Goal: Check status: Check status

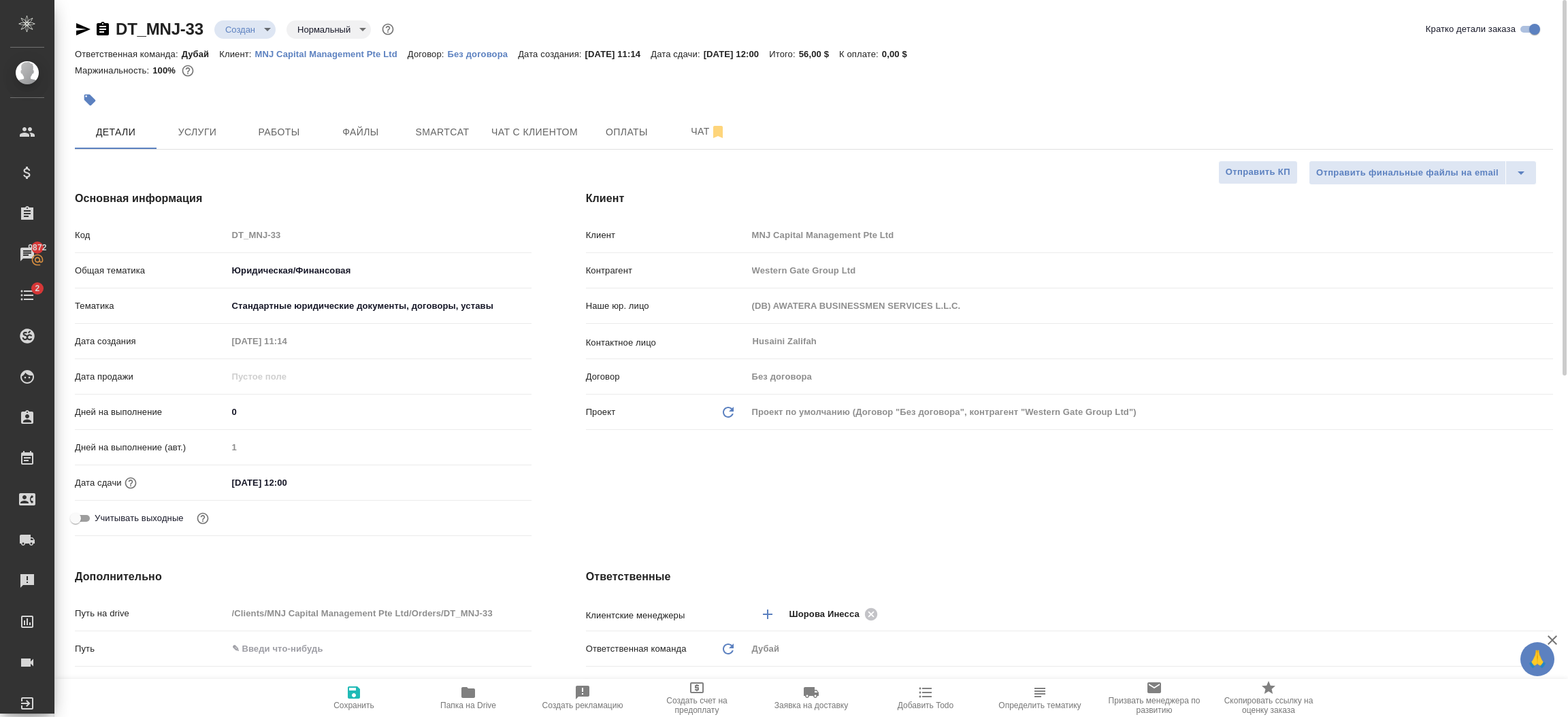
select select "RU"
click at [840, 505] on div "Клиент Клиент MNJ Capital Management Pte Ltd Контрагент Western Gate Group Ltd …" at bounding box center [1069, 366] width 1021 height 405
click at [622, 138] on span "Оплаты" at bounding box center [627, 133] width 65 height 17
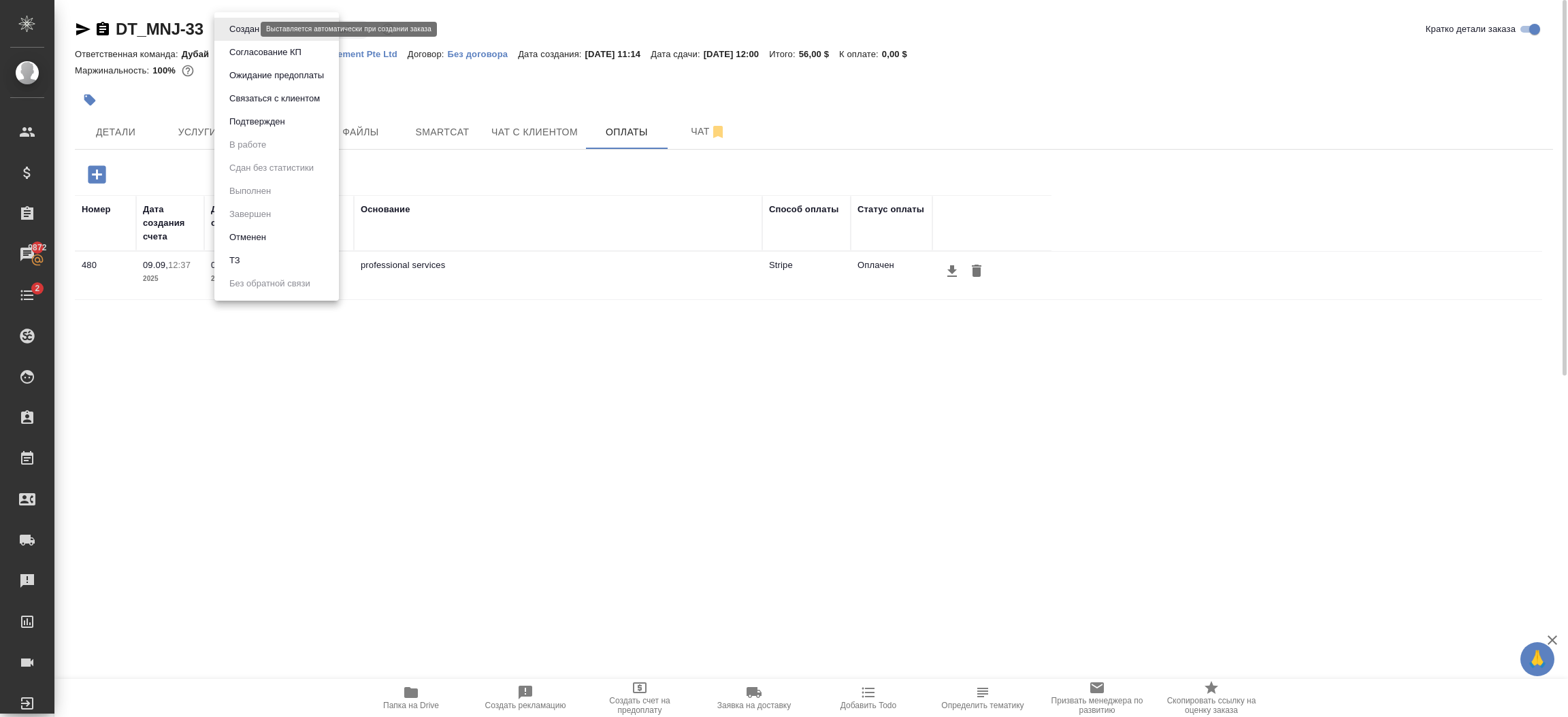
click at [246, 29] on body "🙏 .cls-1 fill:#fff; AWATERA [PERSON_NAME].shorova_kiev Клиенты Спецификации Зак…" at bounding box center [784, 358] width 1568 height 717
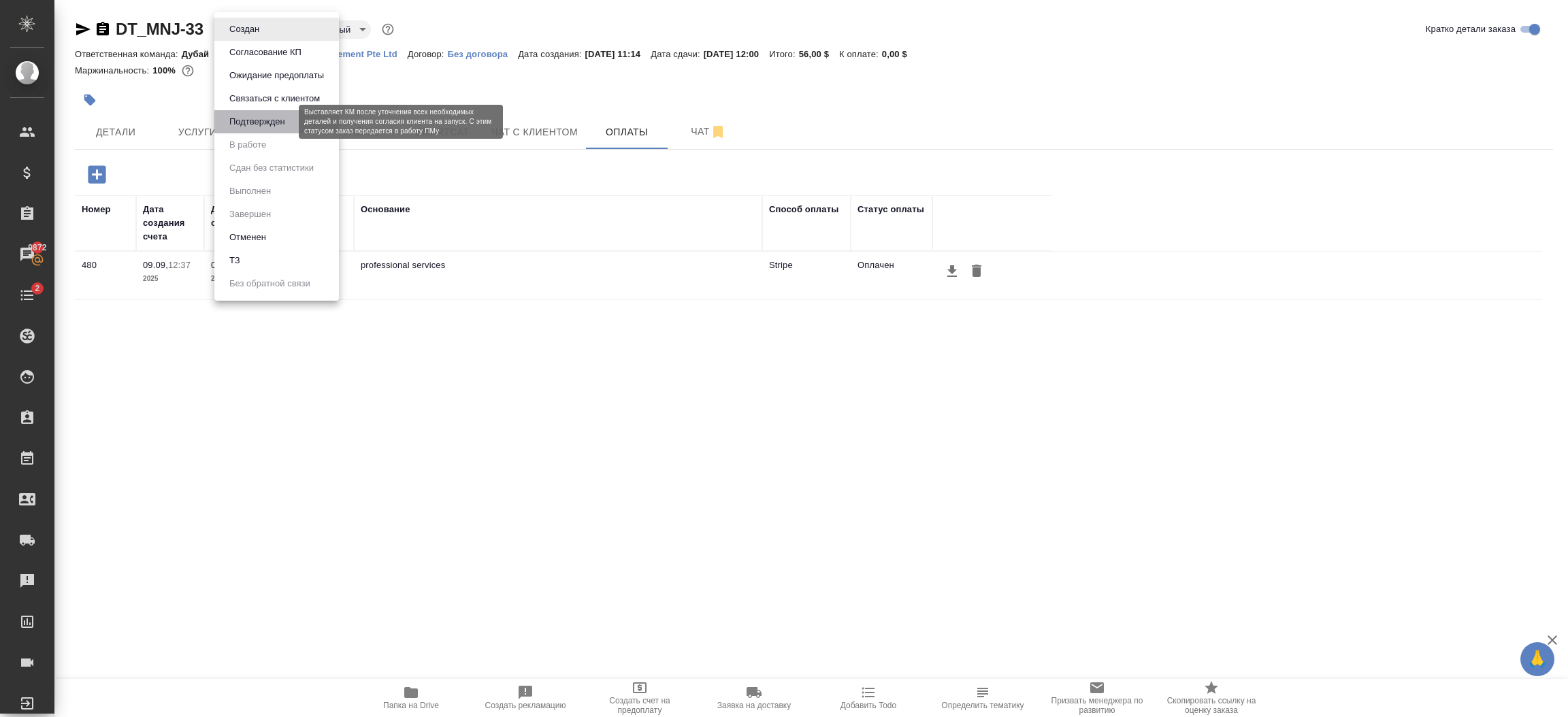
click at [258, 124] on button "Подтвержден" at bounding box center [257, 122] width 64 height 15
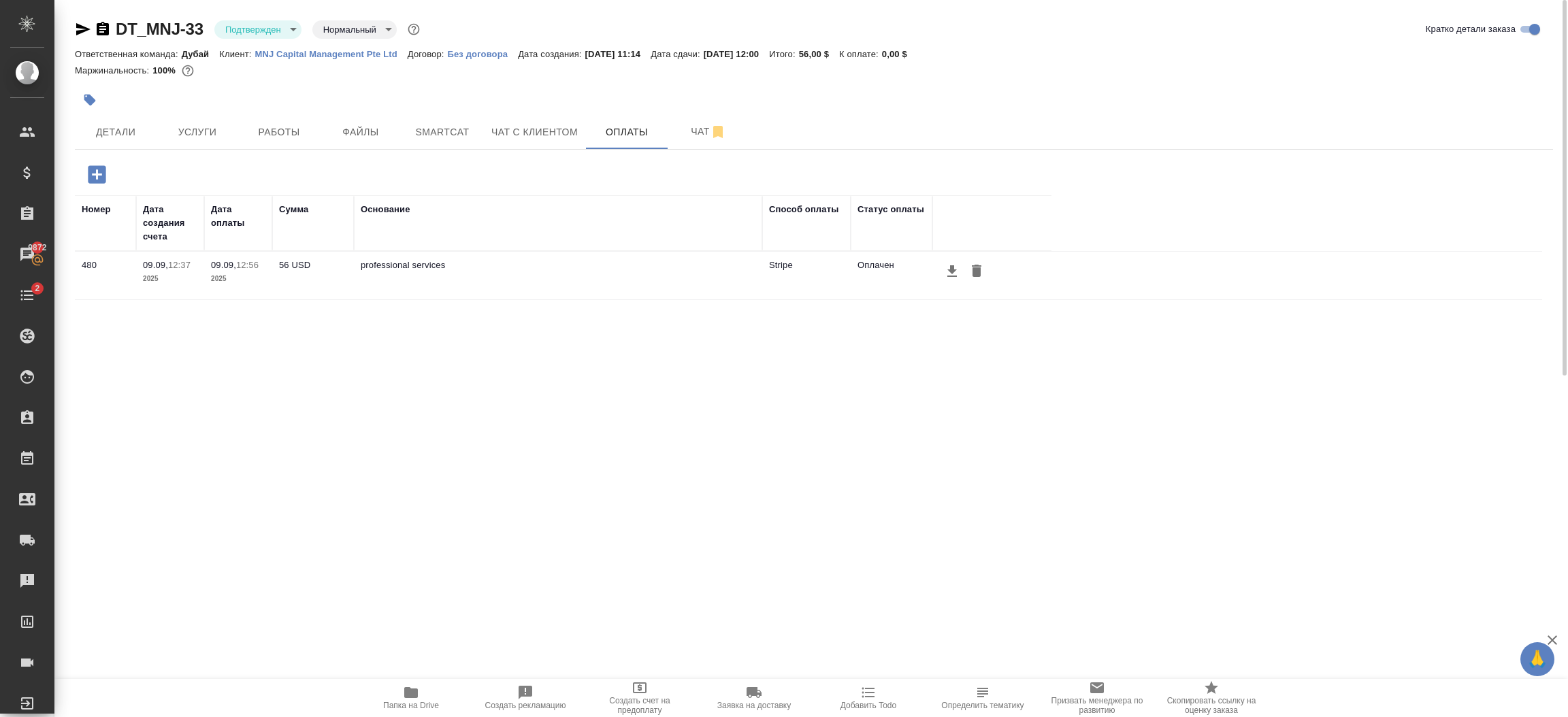
click at [377, 57] on p "MNJ Capital Management Pte Ltd" at bounding box center [331, 54] width 152 height 11
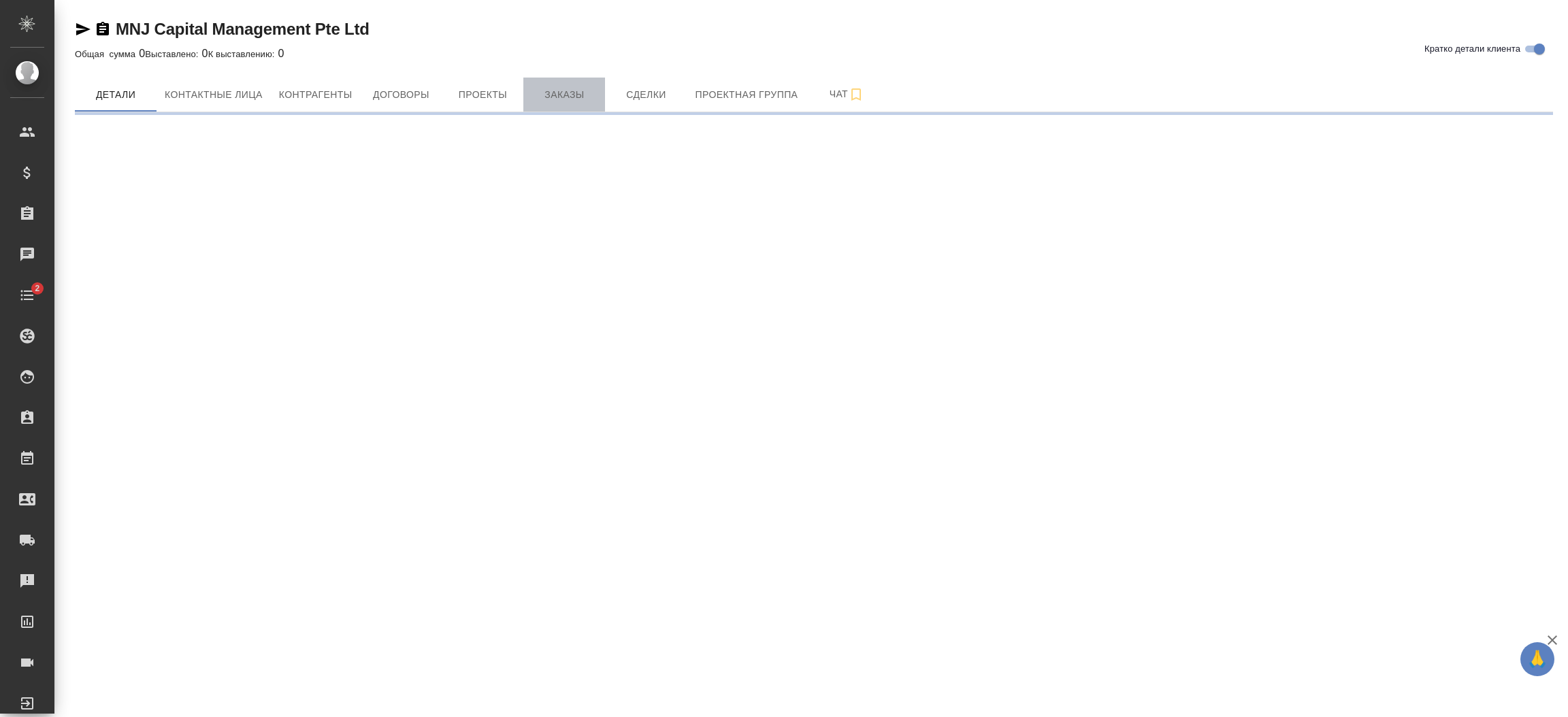
click at [568, 93] on span "Заказы" at bounding box center [564, 95] width 65 height 17
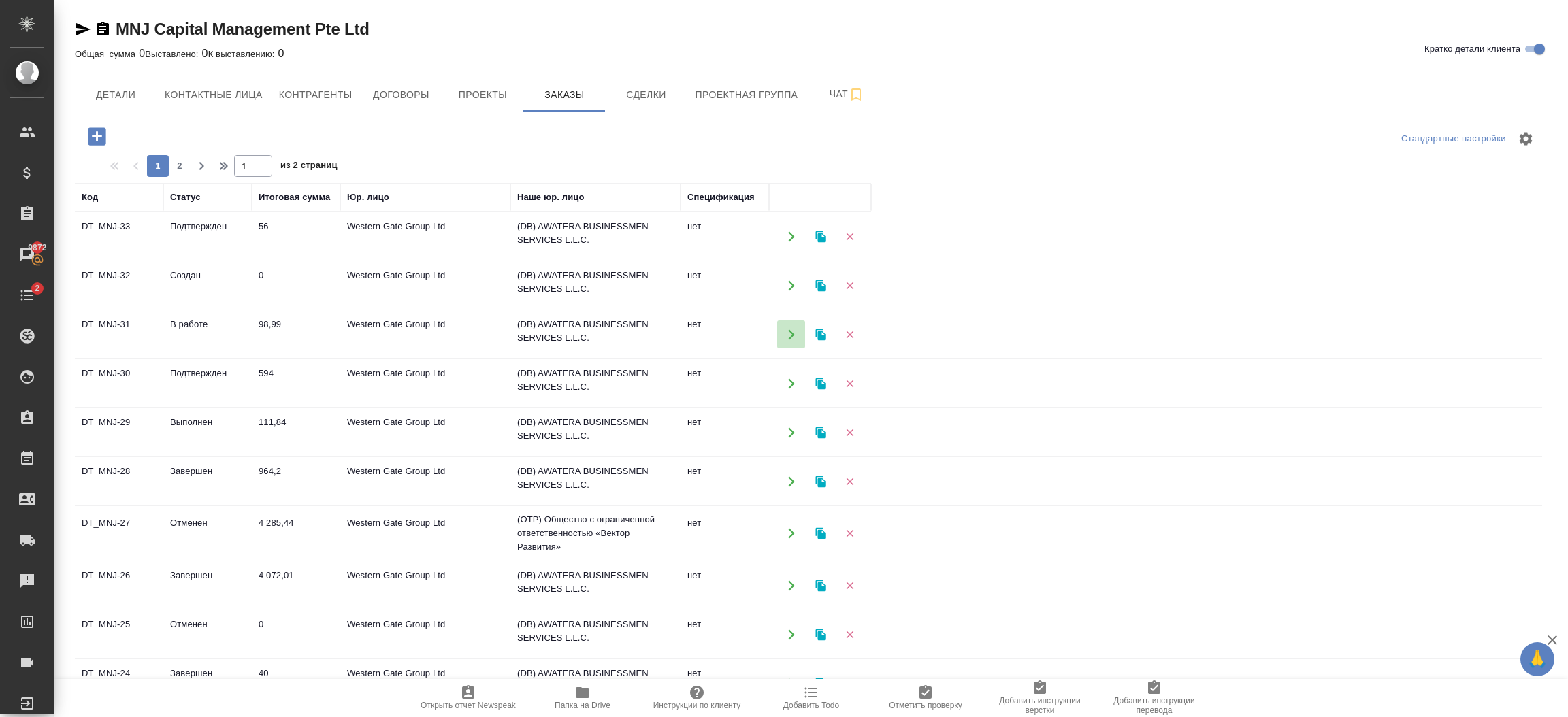
click at [791, 331] on icon "button" at bounding box center [791, 335] width 13 height 13
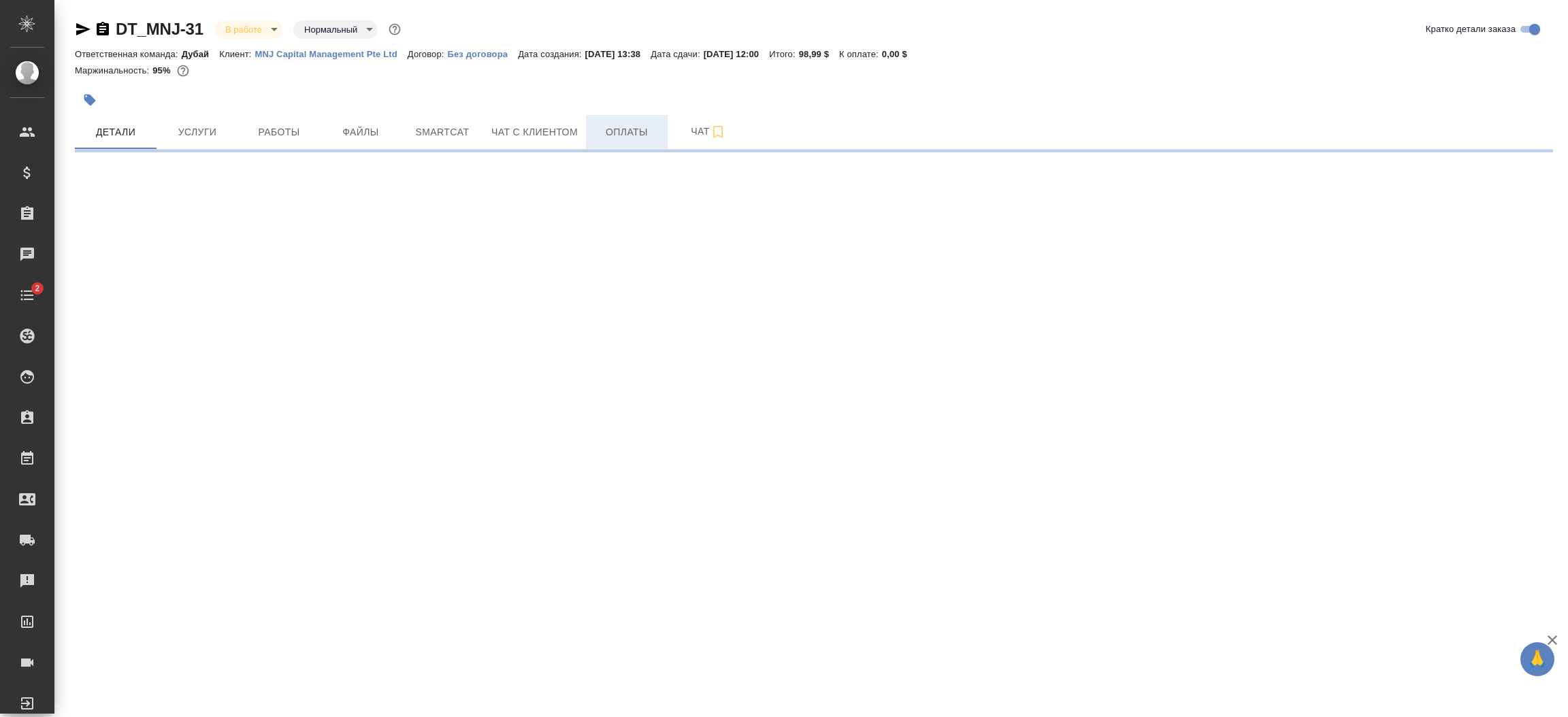
select select "RU"
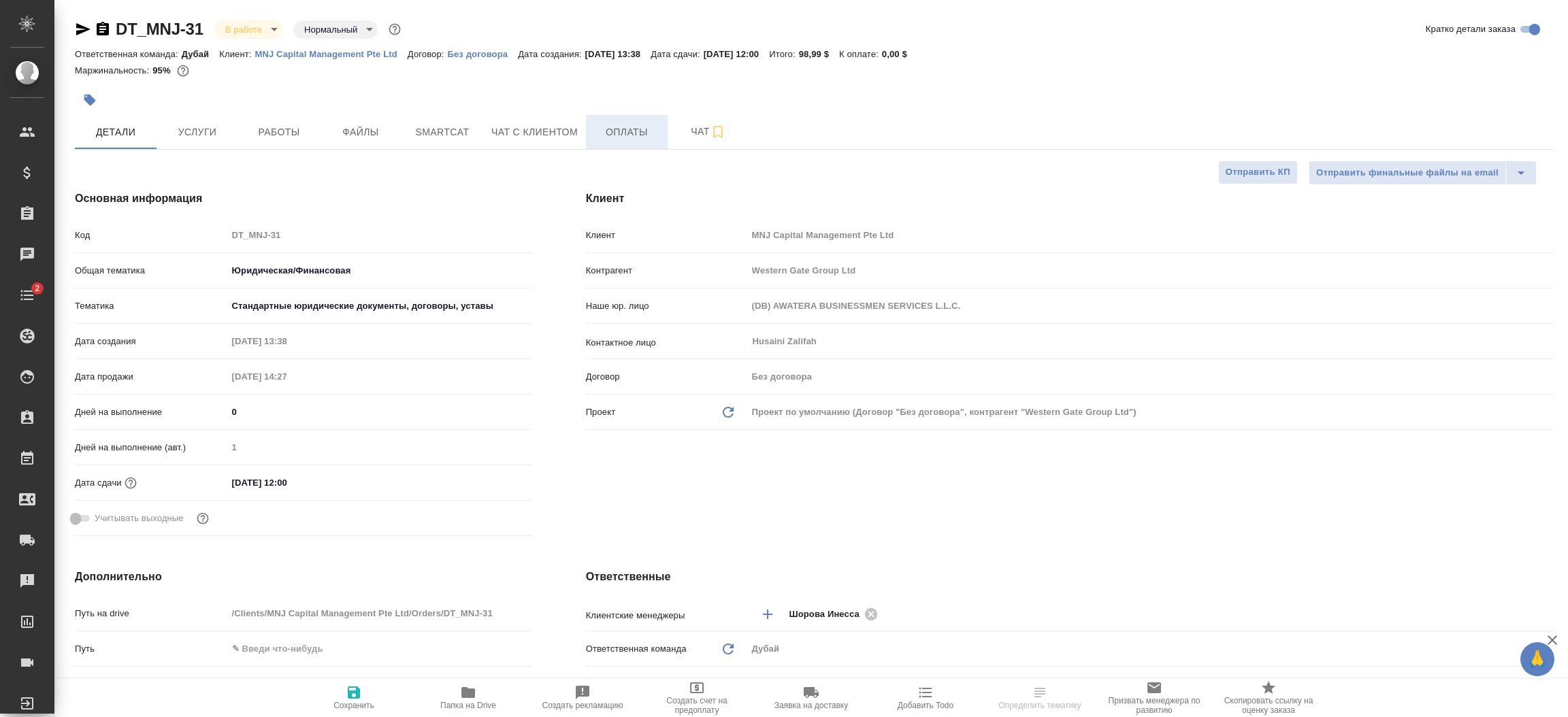
type textarea "x"
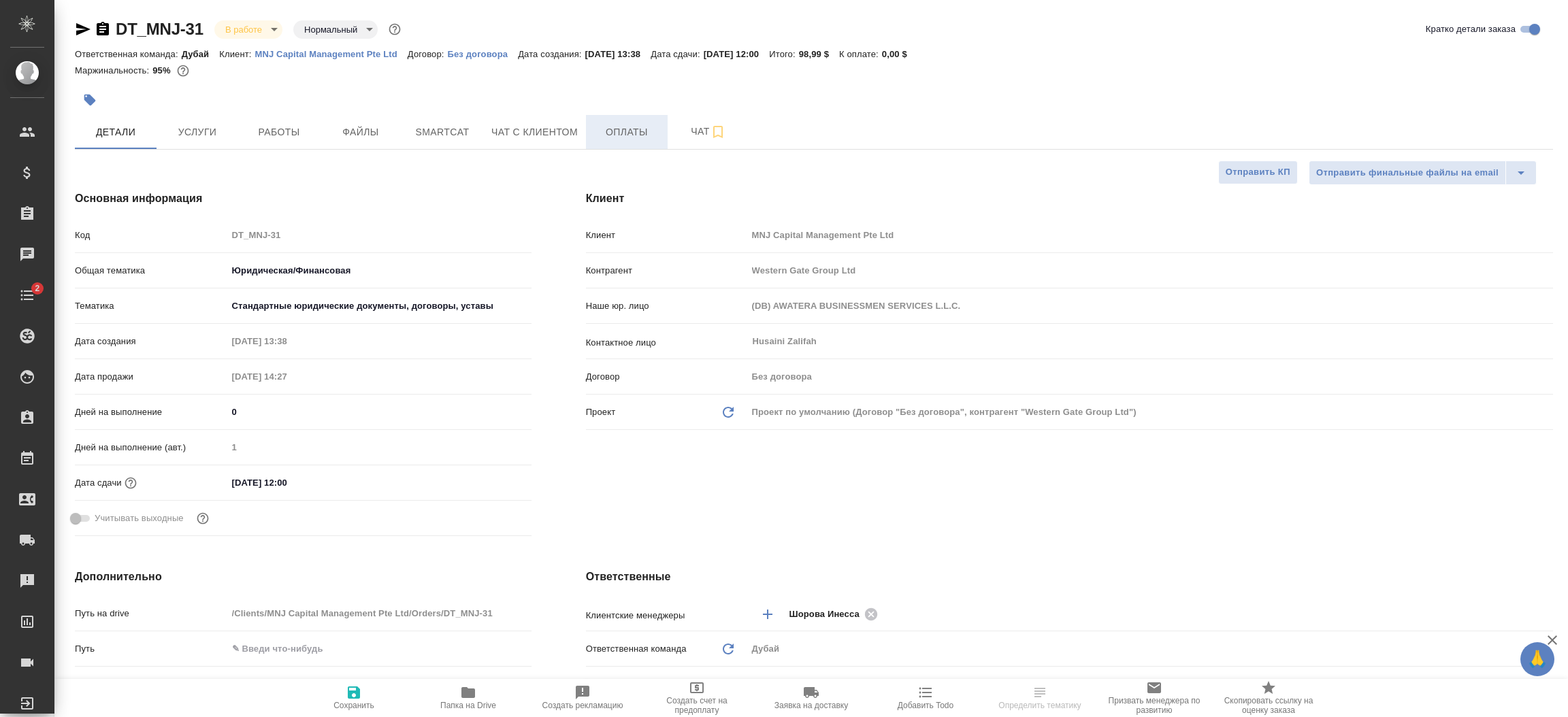
type textarea "x"
click at [369, 135] on span "Файлы" at bounding box center [361, 133] width 65 height 17
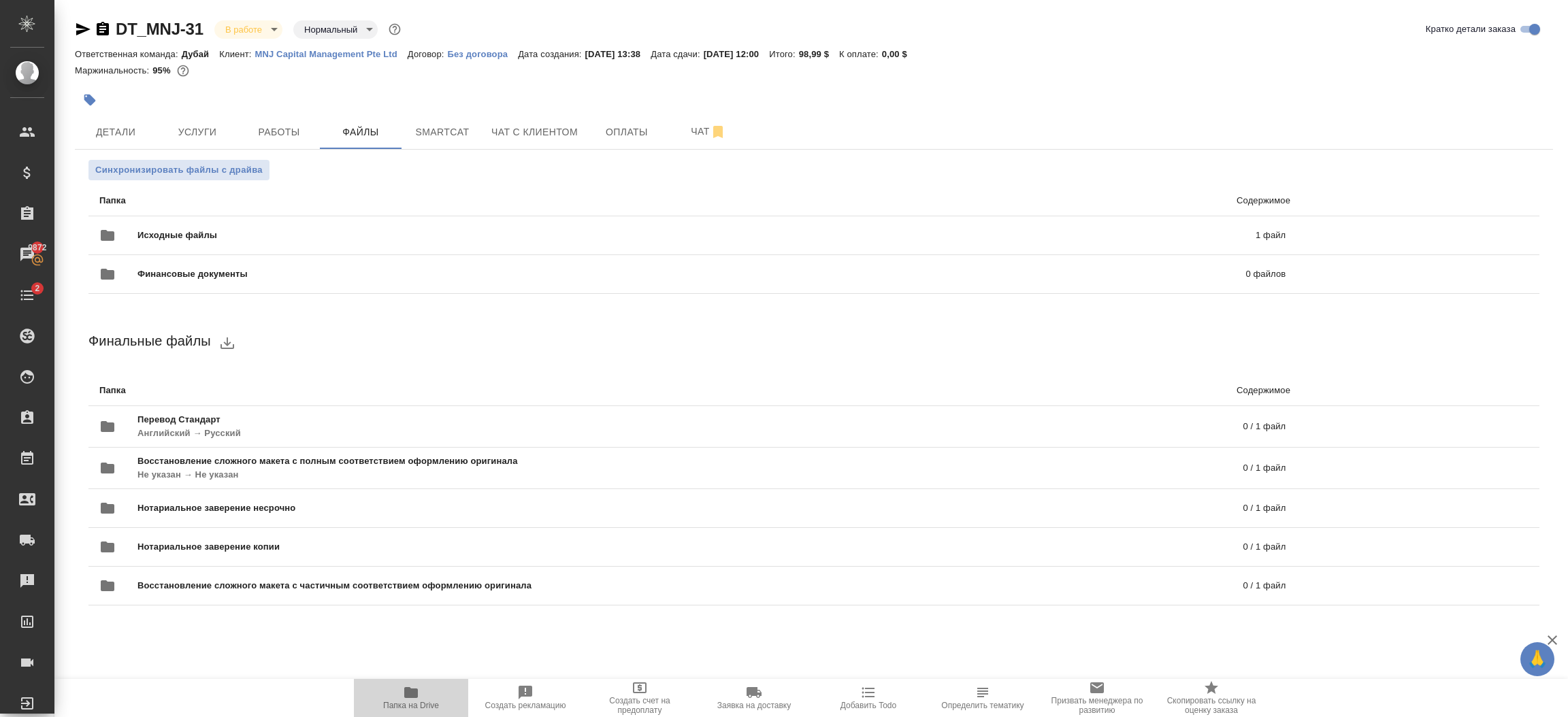
click at [415, 700] on icon "button" at bounding box center [411, 692] width 16 height 16
